Goal: Task Accomplishment & Management: Complete application form

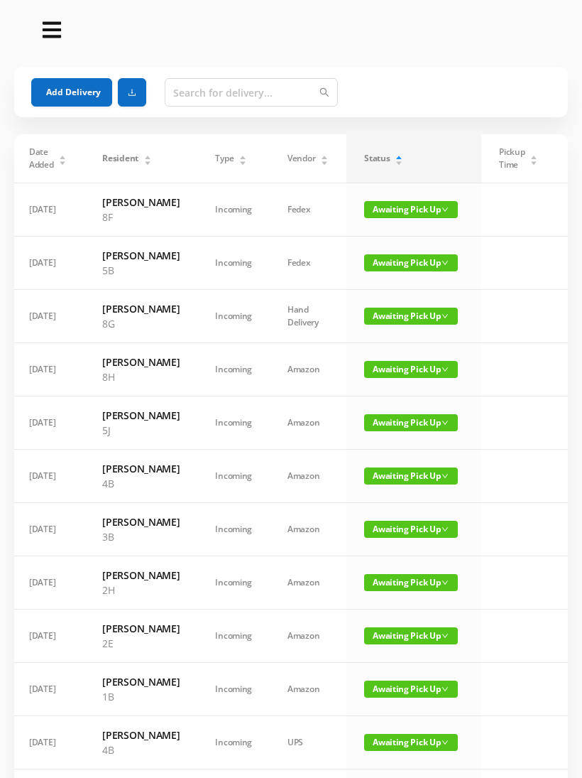
click at [80, 99] on button "Add Delivery" at bounding box center [71, 92] width 81 height 28
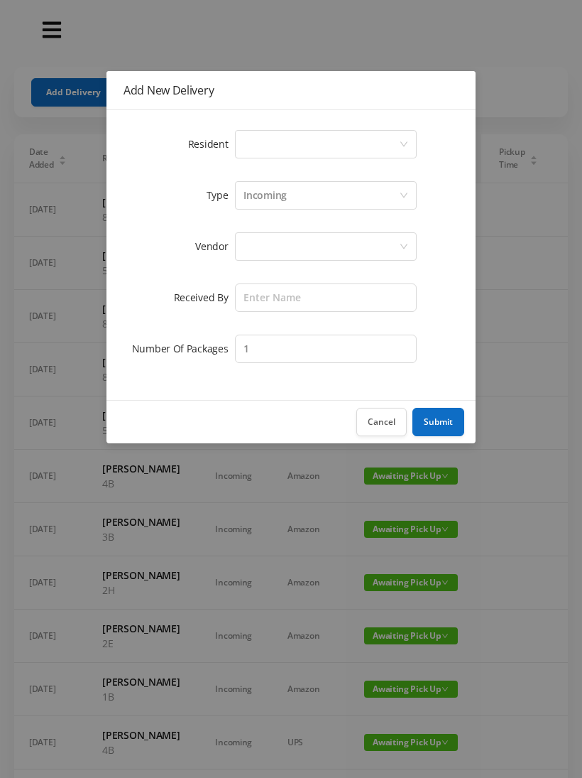
click at [311, 148] on div "Select a person" at bounding box center [322, 144] width 156 height 27
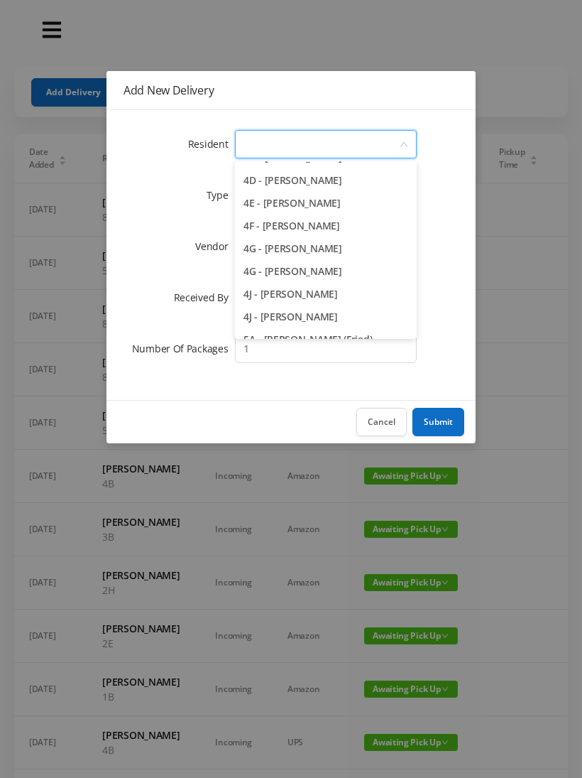
scroll to position [952, 0]
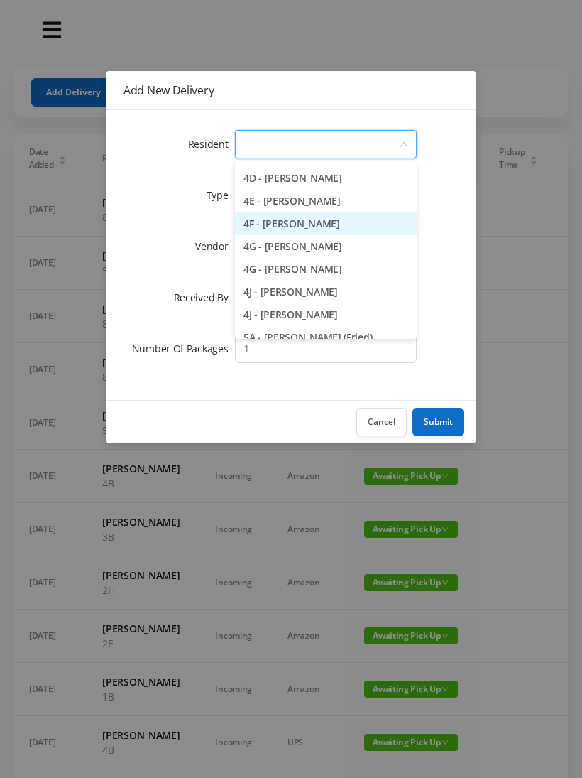
click at [362, 229] on li "4F - [PERSON_NAME]" at bounding box center [326, 223] width 182 height 23
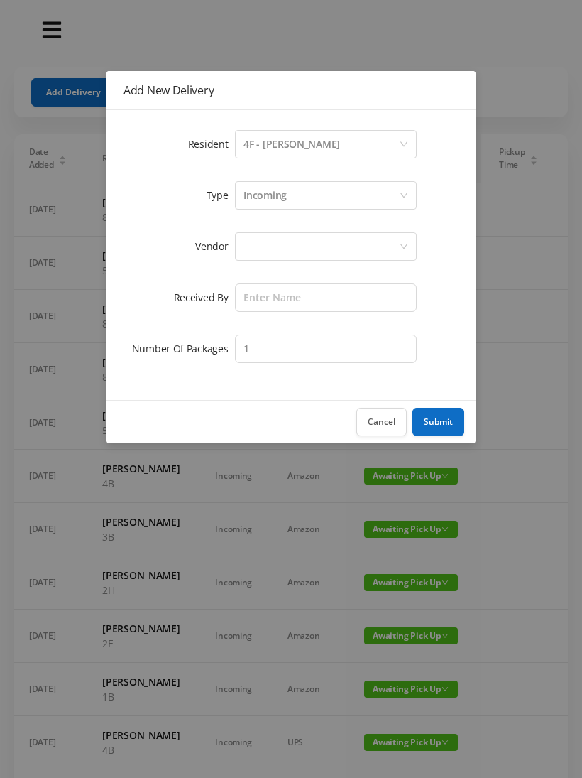
click at [308, 197] on div "Incoming" at bounding box center [322, 195] width 156 height 27
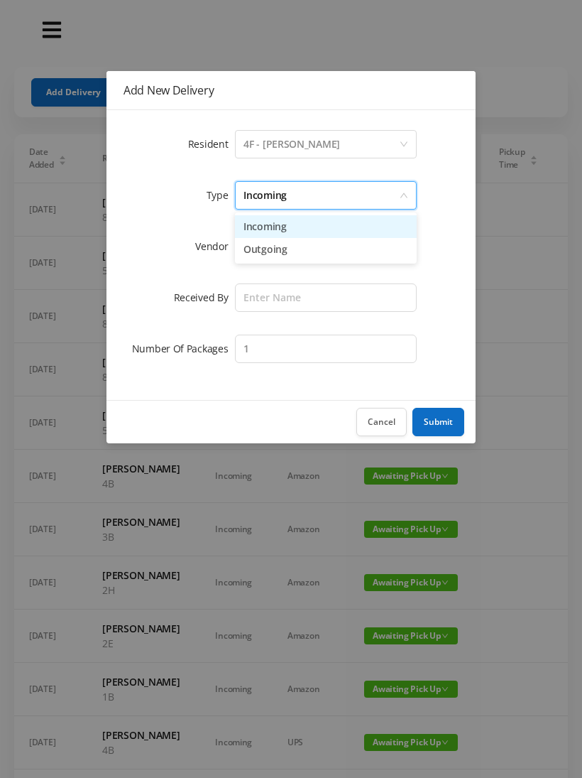
click at [288, 231] on li "Incoming" at bounding box center [326, 226] width 182 height 23
click at [273, 249] on div at bounding box center [322, 246] width 156 height 27
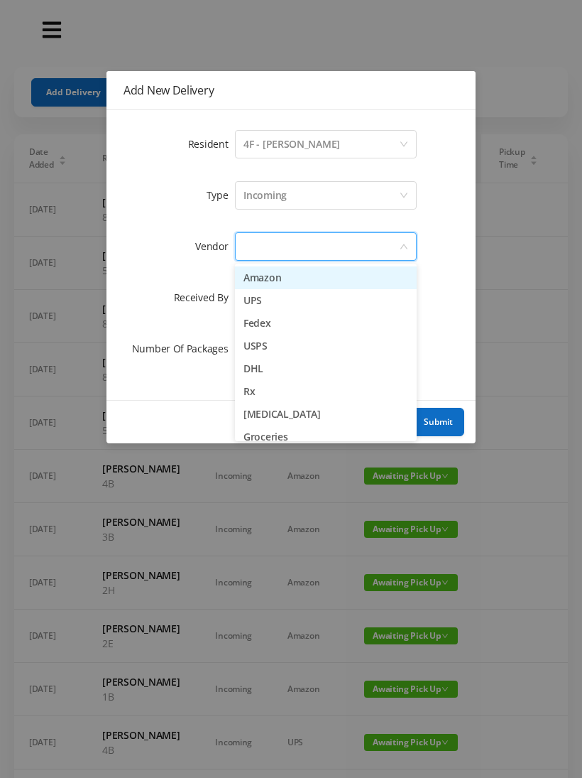
click at [298, 352] on li "USPS" at bounding box center [326, 345] width 182 height 23
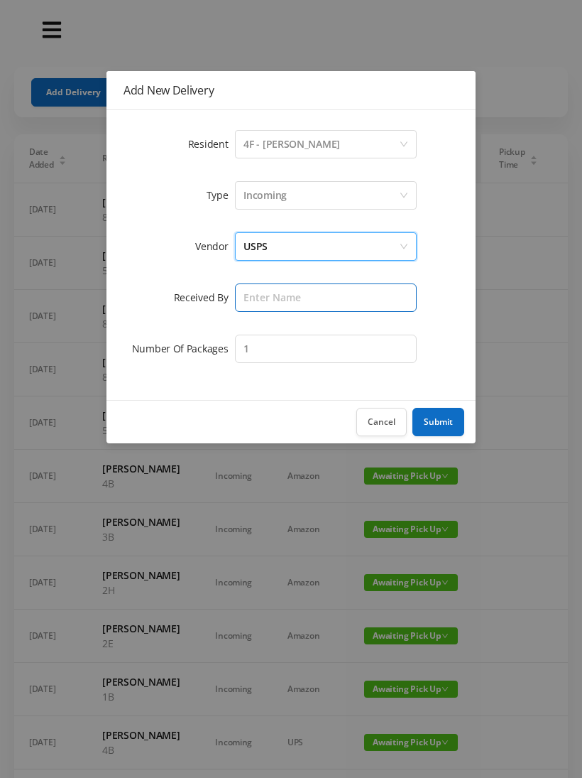
click at [275, 303] on input "text" at bounding box center [326, 297] width 182 height 28
type input "Melece"
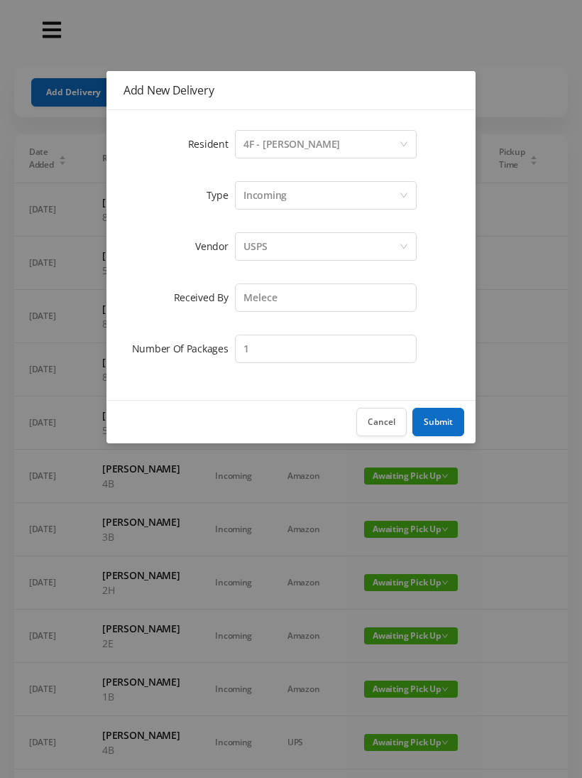
click at [450, 423] on button "Submit" at bounding box center [439, 422] width 52 height 28
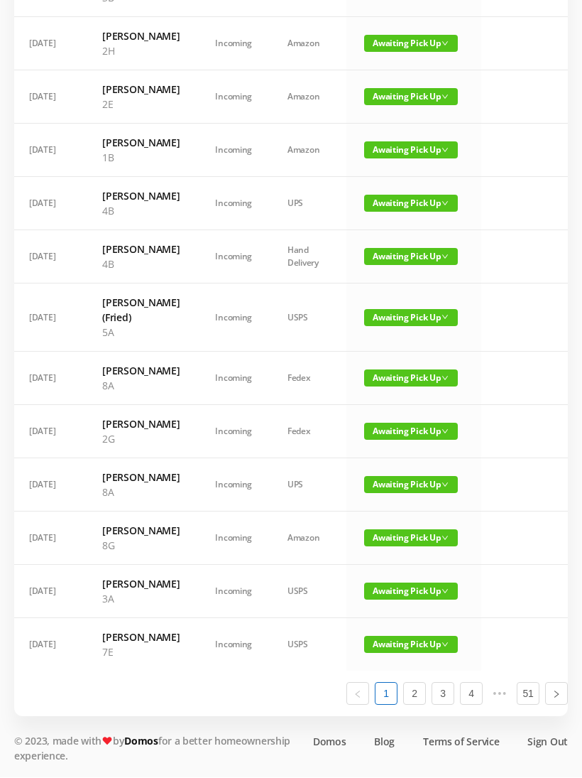
scroll to position [805, 0]
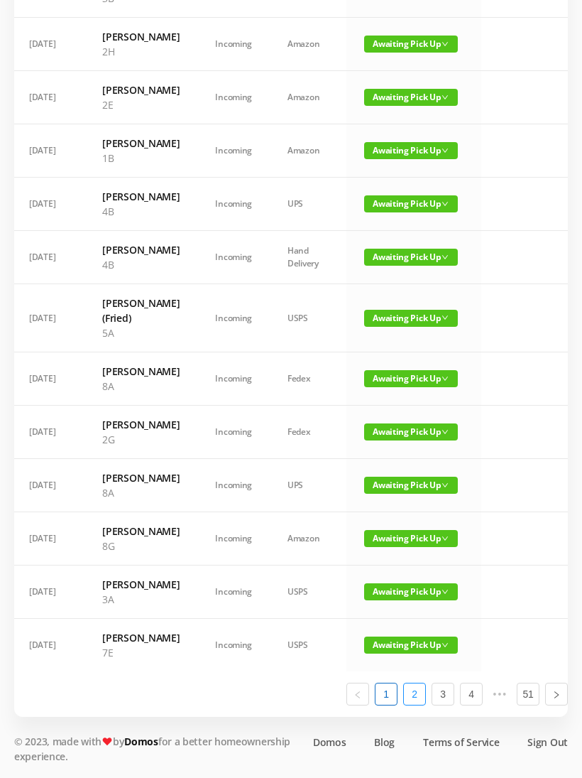
click at [422, 704] on link "2" at bounding box center [414, 693] width 21 height 21
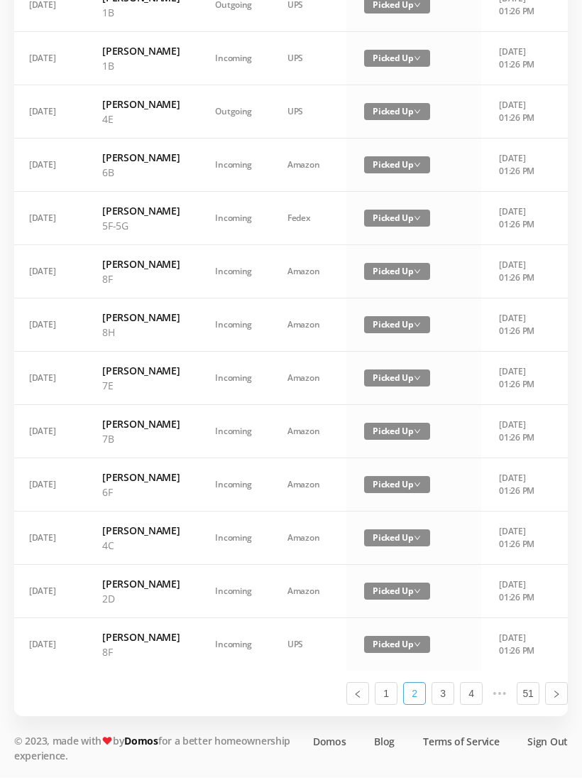
scroll to position [819, 0]
click at [387, 704] on link "1" at bounding box center [386, 693] width 21 height 21
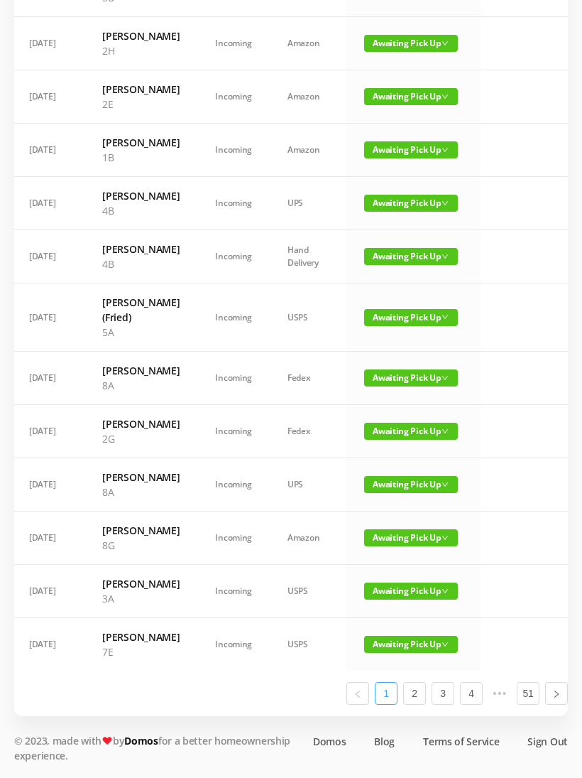
scroll to position [805, 0]
